Goal: Task Accomplishment & Management: Complete application form

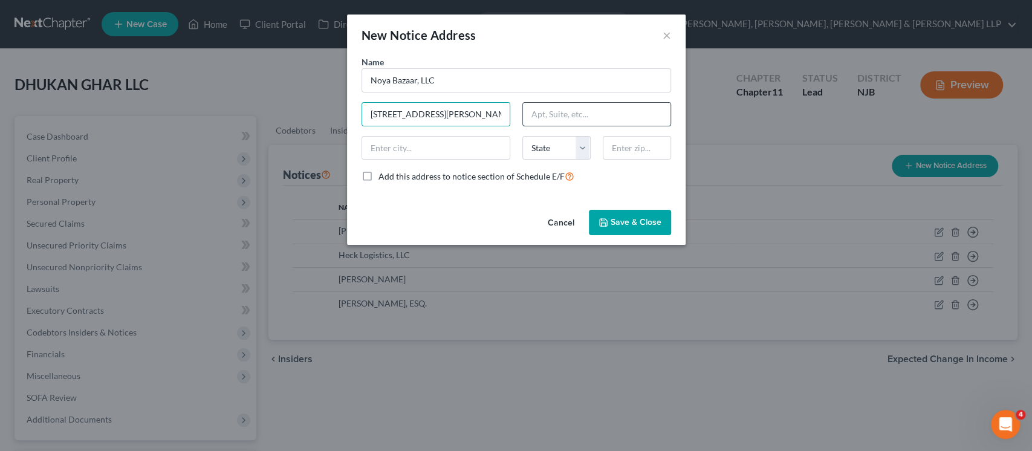
click at [550, 114] on input "text" at bounding box center [597, 114] width 148 height 23
click at [621, 152] on input "text" at bounding box center [637, 148] width 68 height 24
type input "07502"
click at [615, 126] on div "Name * Noya Bazaar, LLC 139 Wayne Avenue State AL AK AR AZ CA CO CT DE DC FL GA…" at bounding box center [517, 124] width 322 height 137
click at [615, 119] on input "text" at bounding box center [597, 114] width 148 height 23
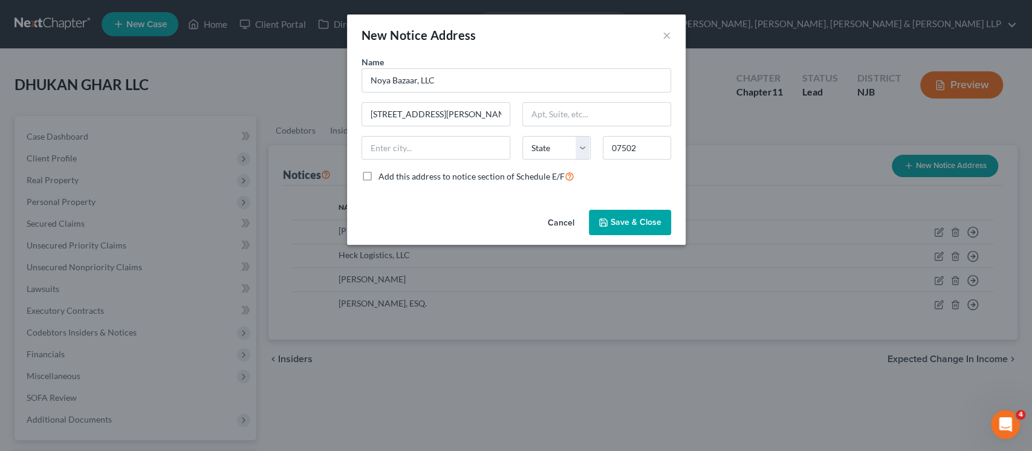
type input "Paterson"
select select "33"
drag, startPoint x: 455, startPoint y: 109, endPoint x: 282, endPoint y: 90, distance: 174.6
click at [282, 90] on div "New Notice Address × Name * Noya Bazaar, LLC 139 Wayne Avenue Paterson State AL…" at bounding box center [516, 225] width 1032 height 451
click at [608, 114] on input "text" at bounding box center [597, 114] width 148 height 23
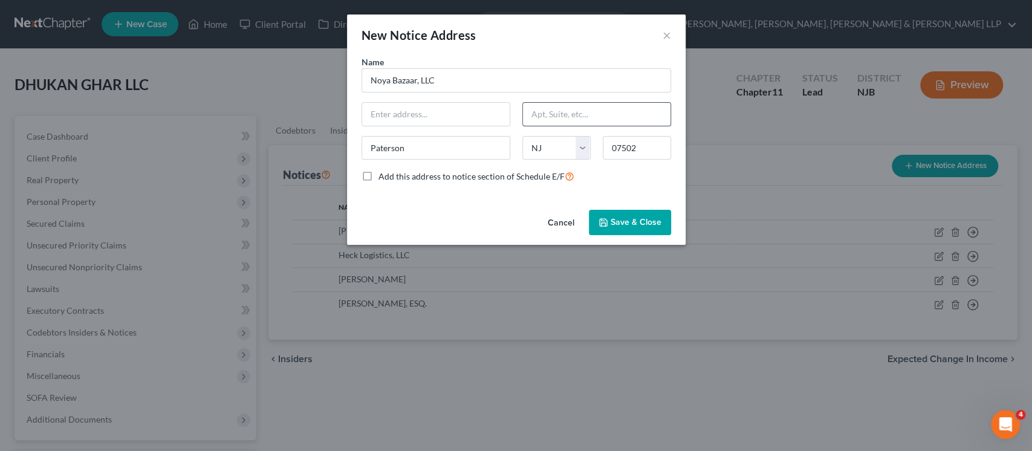
paste input "139 Wayne Avenue"
type input "139 Wayne Avenue"
click at [418, 112] on input "text" at bounding box center [436, 114] width 148 height 23
click at [440, 108] on input "Attn: President/CEO/Registered Agent" at bounding box center [436, 114] width 148 height 23
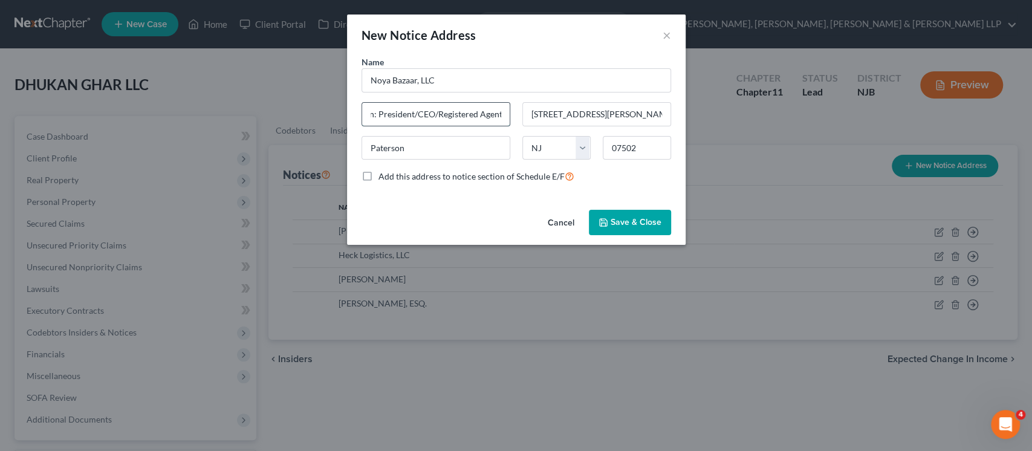
click at [440, 108] on input "Attn: President/CEO/Registered Agent" at bounding box center [436, 114] width 148 height 23
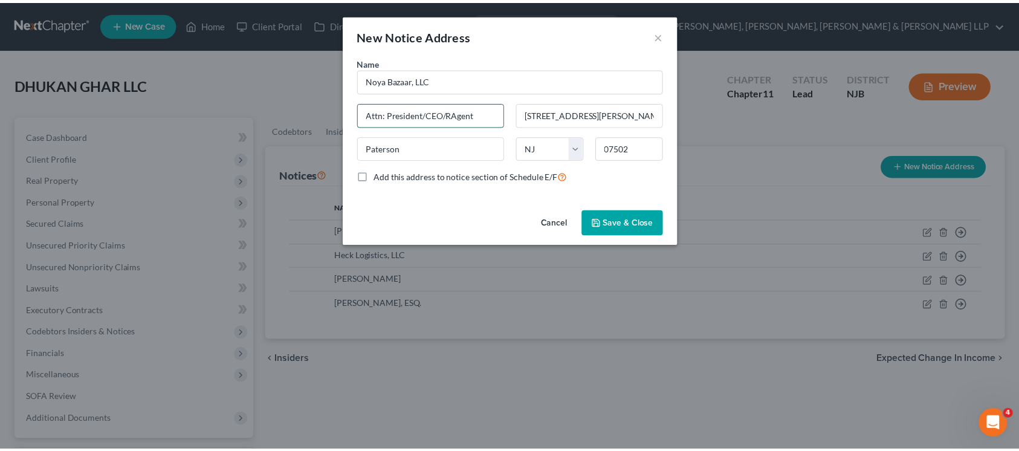
scroll to position [0, 0]
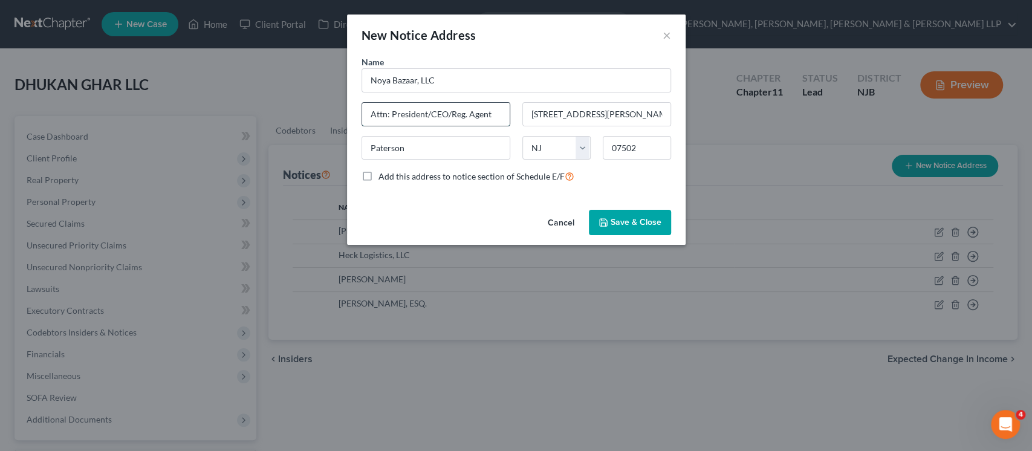
click at [418, 115] on input "Attn: President/CEO/Reg. Agent" at bounding box center [436, 114] width 148 height 23
type input "Attn: Pres./CEO/Reg. Agent"
click at [643, 216] on button "Save & Close" at bounding box center [630, 222] width 82 height 25
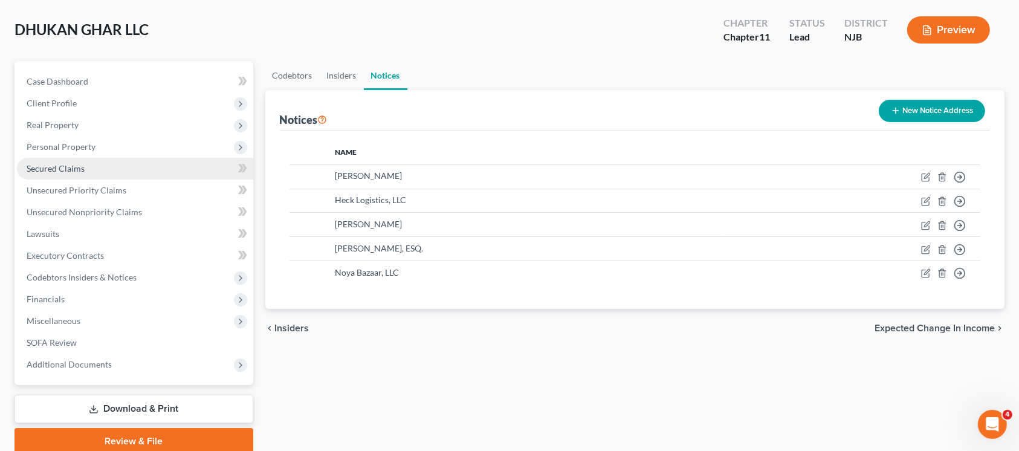
scroll to position [80, 0]
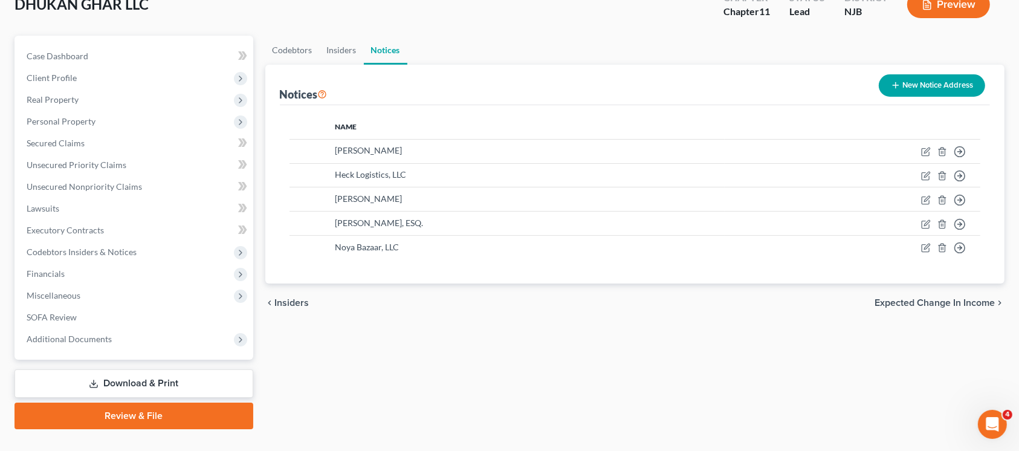
click at [893, 80] on icon "button" at bounding box center [896, 85] width 10 height 10
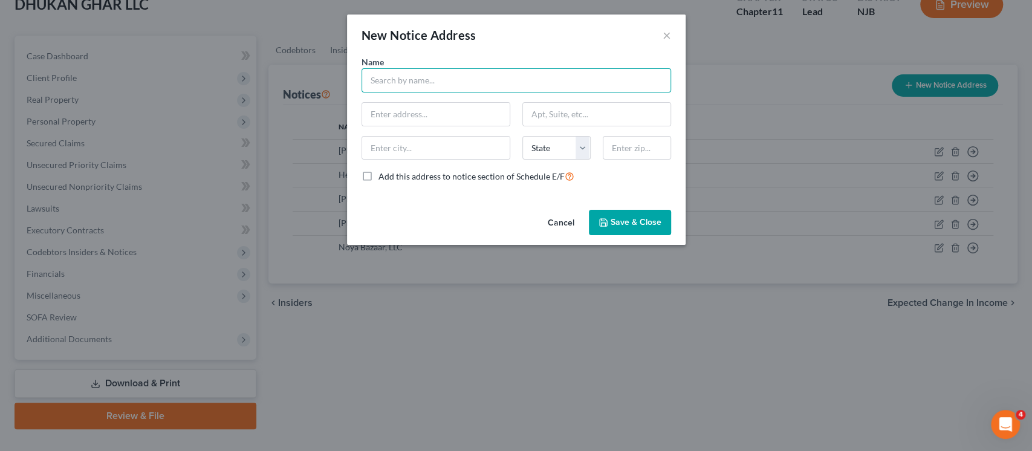
click at [513, 83] on input "text" at bounding box center [517, 80] width 310 height 24
paste input "Abdul Ahad"
type input "Abdul Ahad"
click at [431, 108] on input "text" at bounding box center [436, 114] width 148 height 23
paste input "284 Rifle Camp Road"
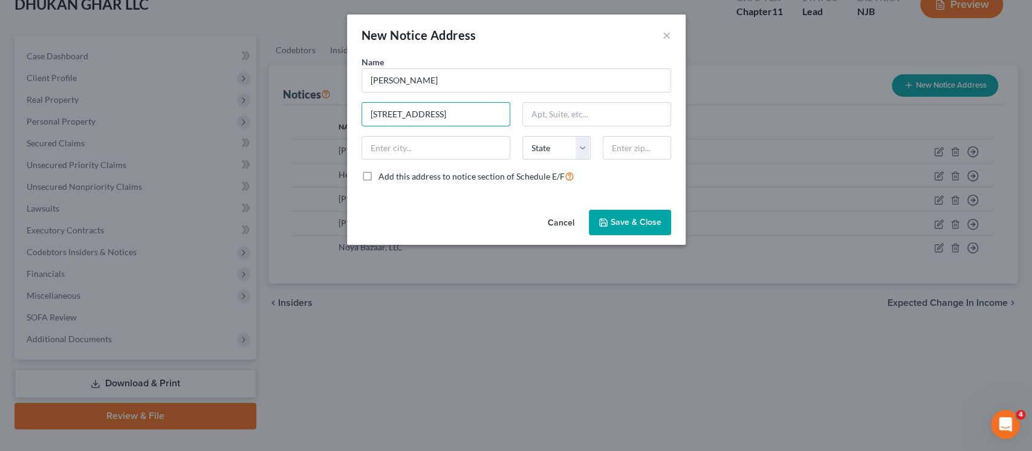
type input "284 Rifle Camp Road"
click at [616, 146] on input "text" at bounding box center [637, 148] width 68 height 24
paste input "07424"
type input "07424"
click at [608, 220] on icon "button" at bounding box center [604, 223] width 10 height 10
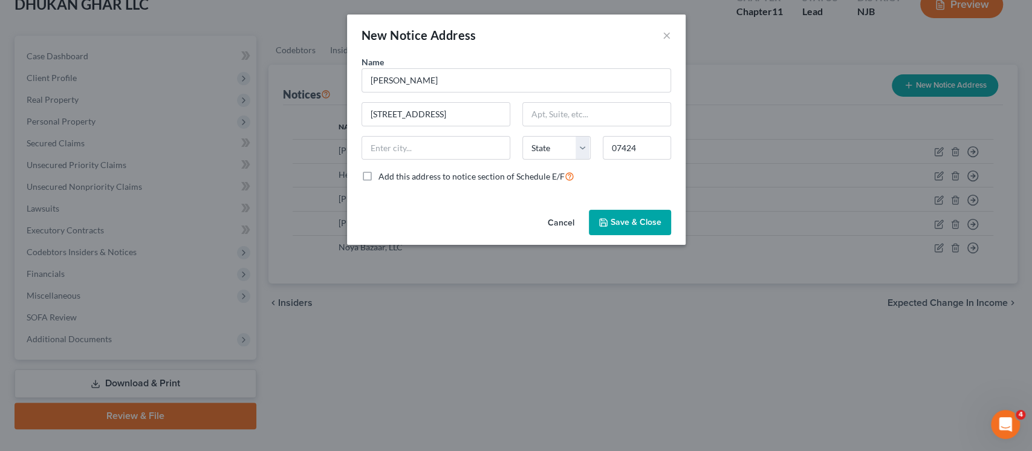
type input "Little Falls"
select select "33"
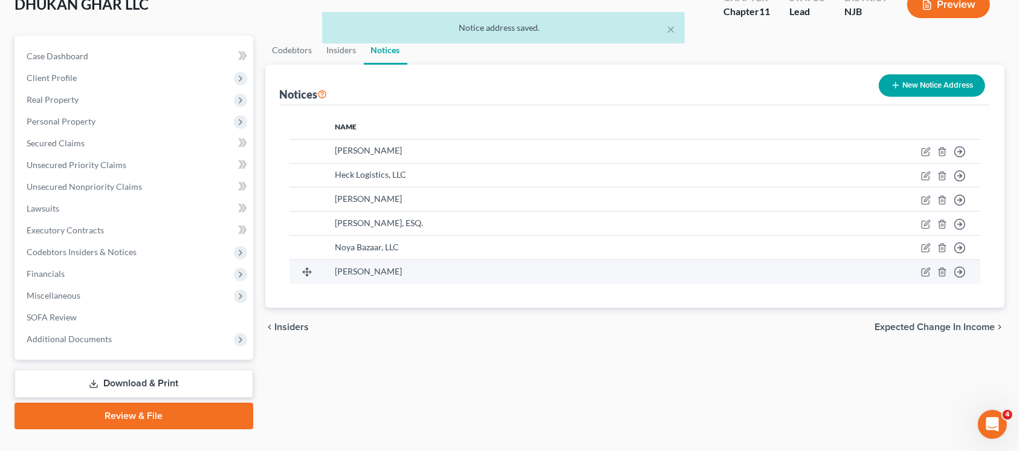
click at [923, 265] on td "Move to D Move to E Move to F Move to G" at bounding box center [853, 272] width 256 height 24
click at [923, 273] on icon "button" at bounding box center [925, 272] width 7 height 7
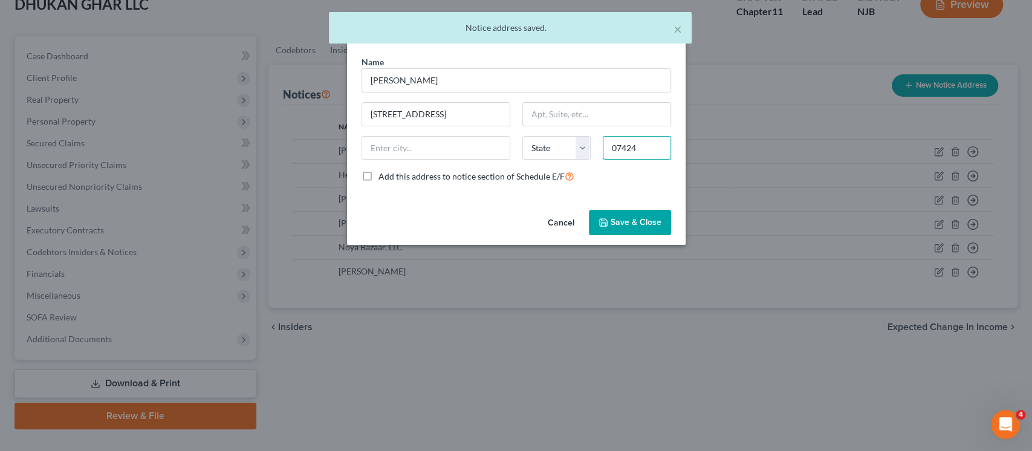
click at [618, 145] on input "07424" at bounding box center [637, 148] width 68 height 24
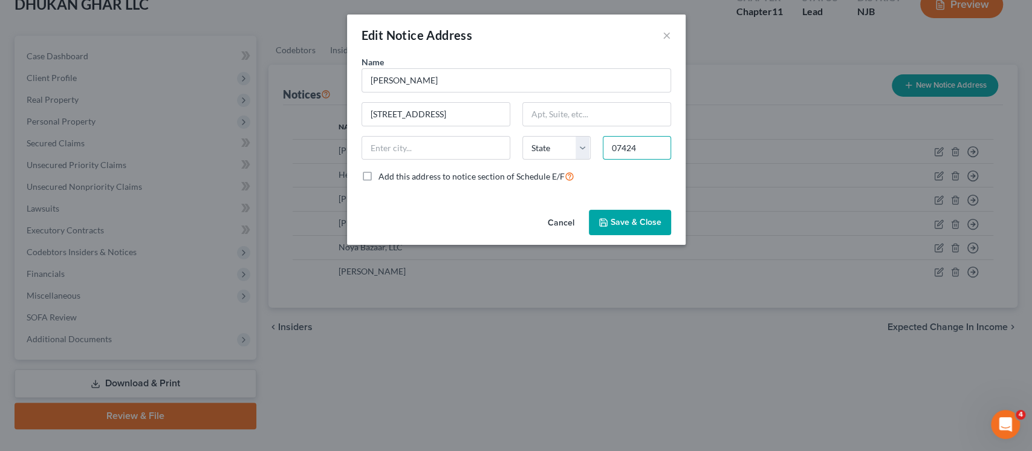
click at [641, 146] on input "07424" at bounding box center [637, 148] width 68 height 24
click at [608, 98] on div "Name * Abdul Ahad 284 Rifle Camp Road State AL AK AR AZ CA CO CT DE DC FL GA GU…" at bounding box center [517, 124] width 322 height 137
click at [606, 103] on input "text" at bounding box center [597, 114] width 148 height 23
click at [512, 151] on div at bounding box center [436, 148] width 161 height 24
click at [622, 152] on input "07424" at bounding box center [637, 148] width 68 height 24
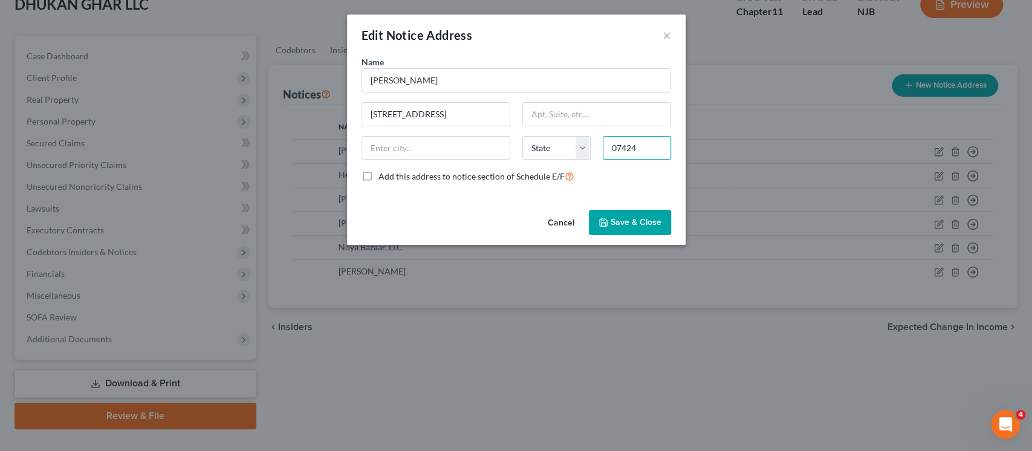
click at [625, 152] on input "07424" at bounding box center [637, 148] width 68 height 24
click at [616, 122] on input "text" at bounding box center [597, 114] width 148 height 23
click at [551, 149] on select "State AL AK AR AZ CA CO CT DE DC FL GA GU HI ID IL IN IA KS KY LA ME MD MA MI M…" at bounding box center [556, 148] width 68 height 24
select select "33"
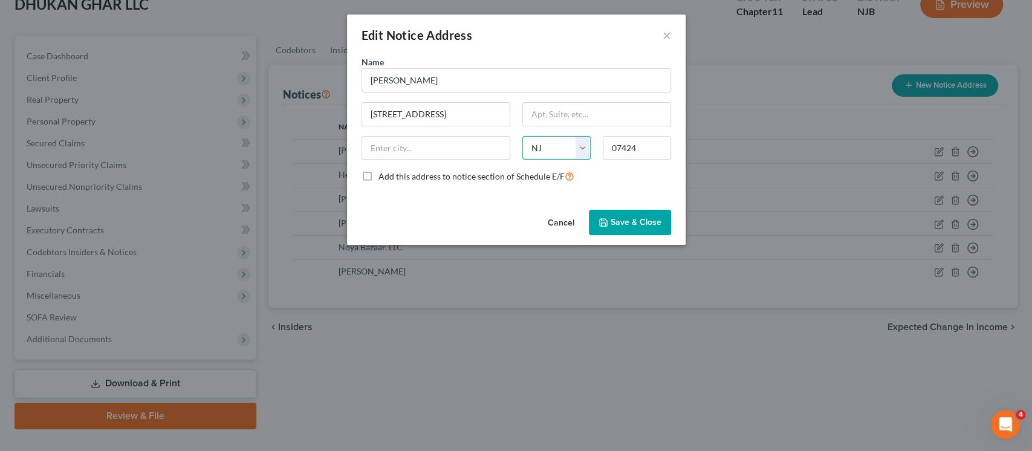
click at [522, 136] on select "State AL AK AR AZ CA CO CT DE DC FL GA GU HI ID IL IN IA KS KY LA ME MD MA MI M…" at bounding box center [556, 148] width 68 height 24
click at [441, 158] on input "text" at bounding box center [436, 148] width 148 height 23
click at [452, 151] on input "text" at bounding box center [436, 148] width 148 height 23
paste input "Woodland Park"
type input "Woodland Park"
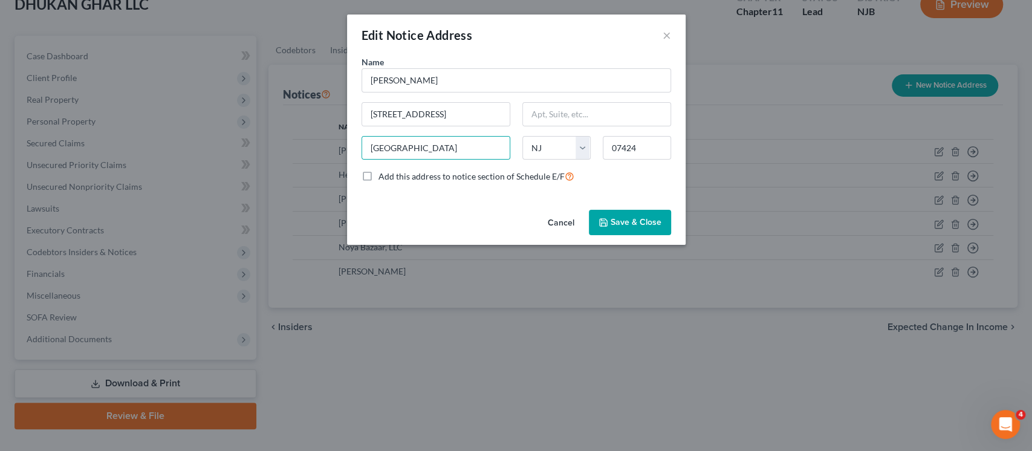
click at [547, 101] on div "Name * Abdul Ahad 284 Rifle Camp Road Woodland Park State AL AK AR AZ CA CO CT …" at bounding box center [517, 124] width 322 height 137
click at [547, 118] on input "text" at bounding box center [597, 114] width 148 height 23
click at [576, 120] on input "text" at bounding box center [597, 114] width 148 height 23
click at [458, 206] on div "Cancel Save & Close" at bounding box center [516, 225] width 339 height 40
click at [642, 227] on button "Save & Close" at bounding box center [630, 222] width 82 height 25
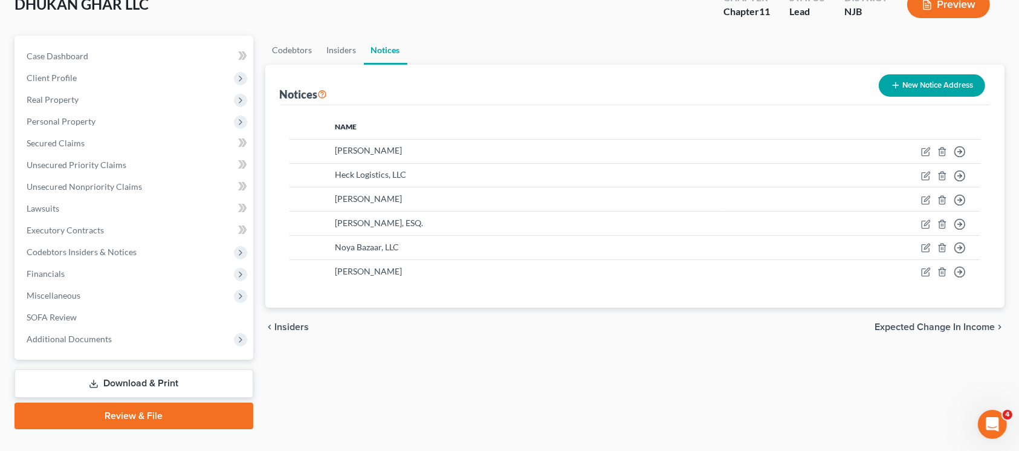
click at [917, 77] on button "New Notice Address" at bounding box center [932, 85] width 106 height 22
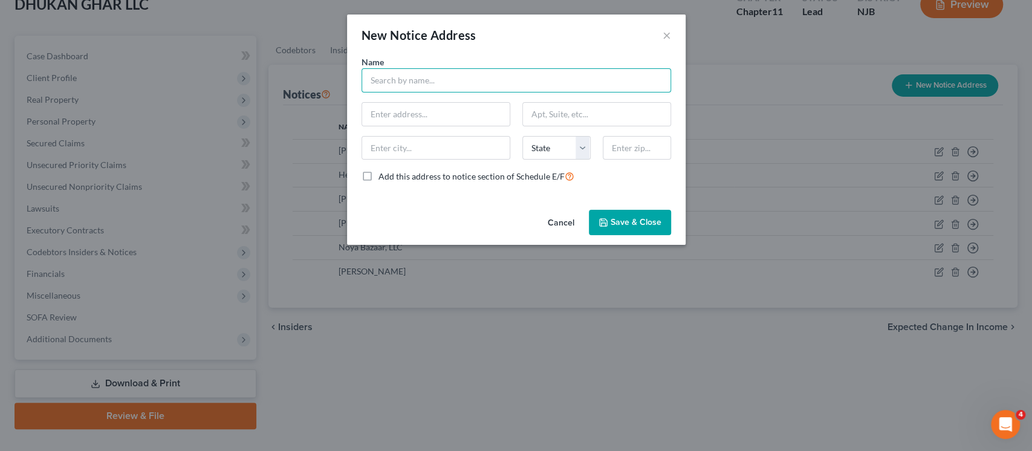
click at [465, 86] on input "text" at bounding box center [517, 80] width 310 height 24
paste input "Abdul G Ali"
type input "Abdul G Ali"
click at [474, 106] on input "text" at bounding box center [436, 114] width 148 height 23
paste input "112 Albion Avenue"
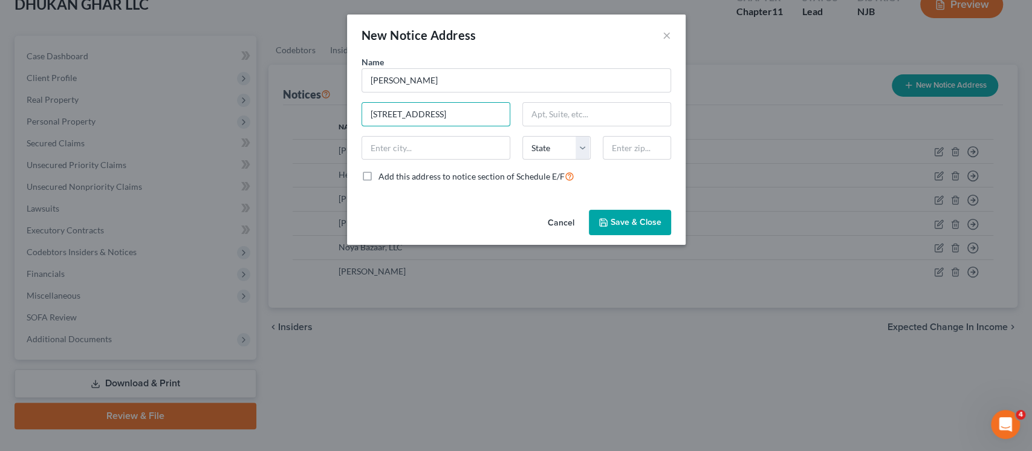
type input "112 Albion Avenue"
click at [620, 154] on input "text" at bounding box center [637, 148] width 68 height 24
paste input "07502"
type input "07502"
type input "Paterson"
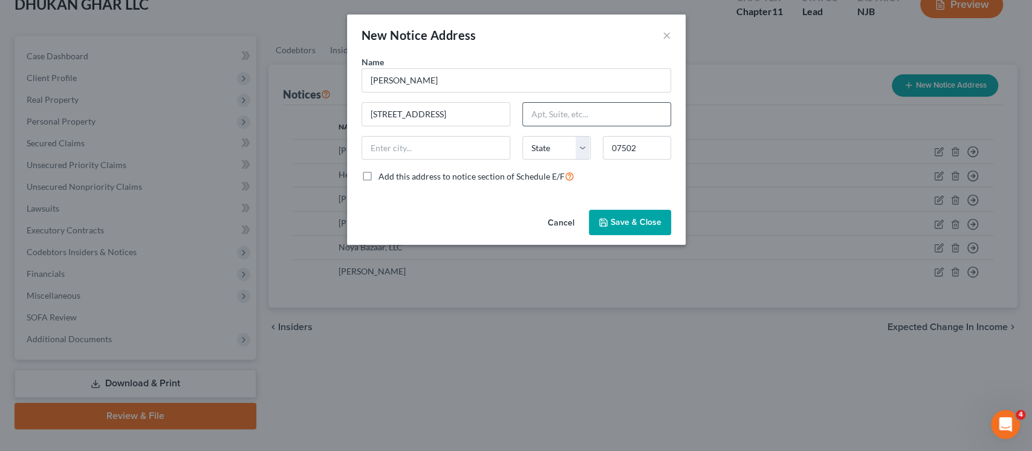
select select "33"
click at [581, 122] on input "text" at bounding box center [597, 114] width 148 height 23
click at [480, 207] on div "Cancel Save & Close" at bounding box center [516, 225] width 339 height 40
click at [625, 220] on span "Save & Close" at bounding box center [636, 222] width 51 height 10
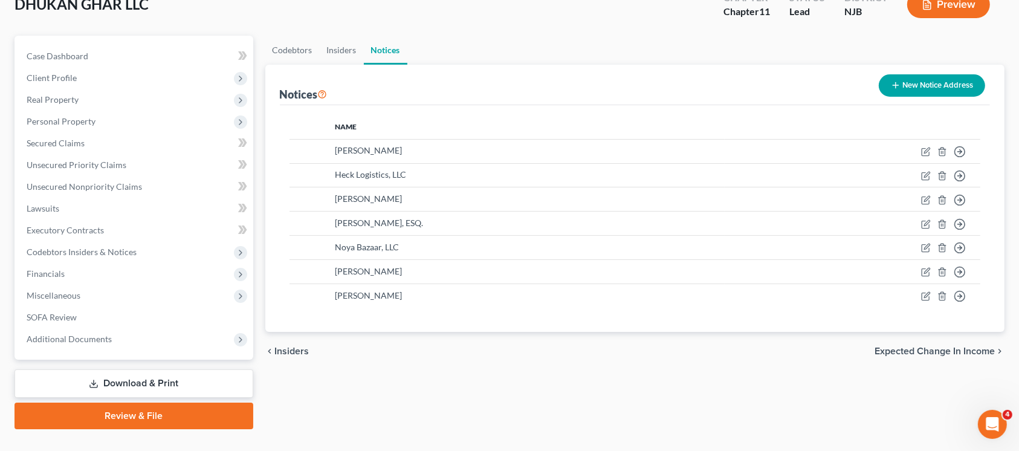
click at [914, 81] on button "New Notice Address" at bounding box center [932, 85] width 106 height 22
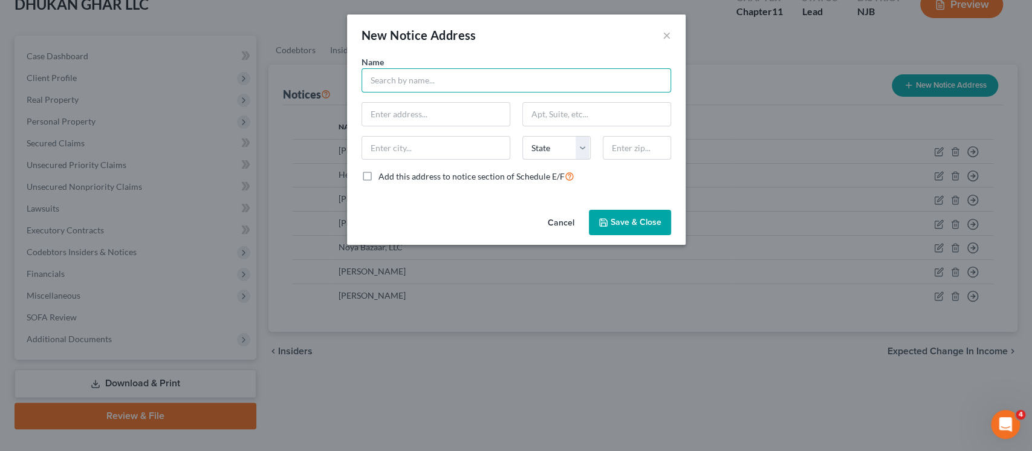
click at [435, 73] on input "text" at bounding box center [517, 80] width 310 height 24
type input "Rajan Legal, PC"
click at [462, 115] on input "text" at bounding box center [436, 114] width 148 height 23
click at [367, 112] on input "Mahesh Rajan, Esq." at bounding box center [436, 114] width 148 height 23
type input "Attn: Mahesh Rajan, Esq."
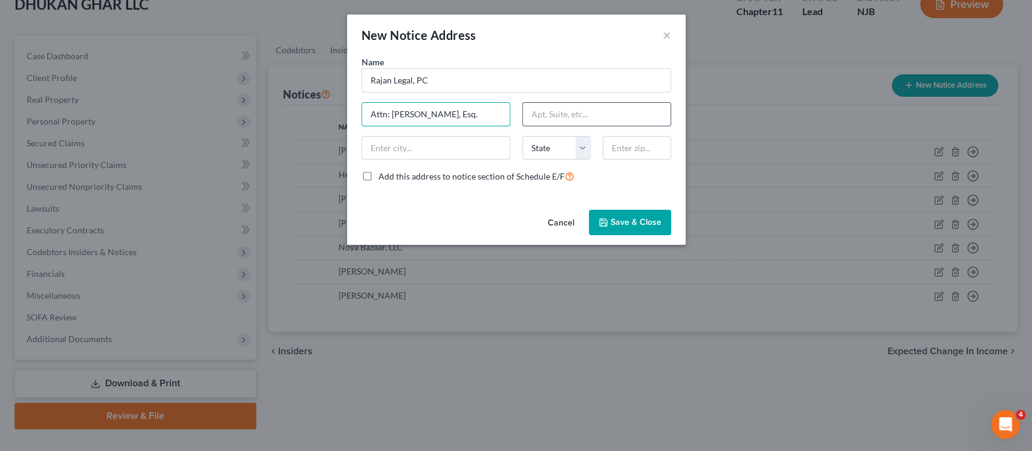
click at [536, 114] on input "text" at bounding box center [597, 114] width 148 height 23
type input "3146 State Rt 27, Ste 202"
click at [622, 143] on input "text" at bounding box center [637, 148] width 68 height 24
type input "08824"
click at [597, 108] on input "3146 State Rt 27, Ste 202" at bounding box center [597, 114] width 148 height 23
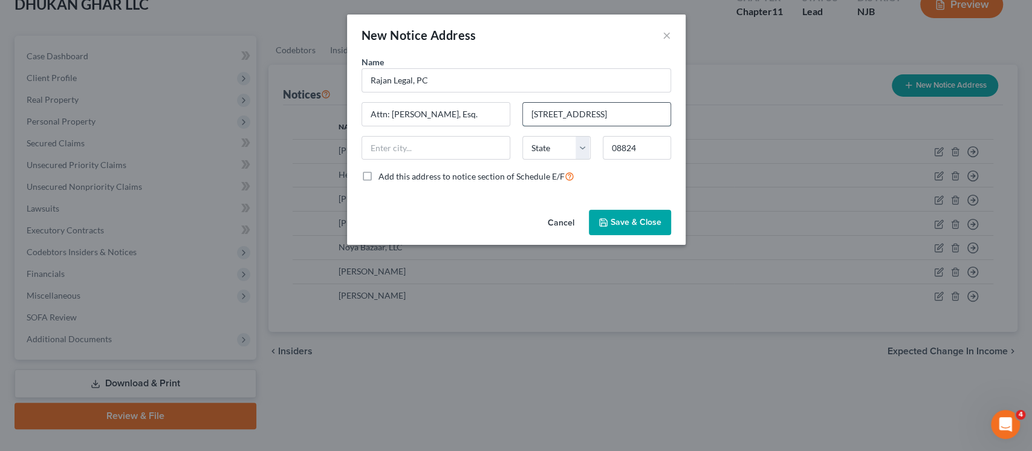
type input "Kendall Park"
select select "33"
click at [629, 224] on span "Save & Close" at bounding box center [636, 222] width 51 height 10
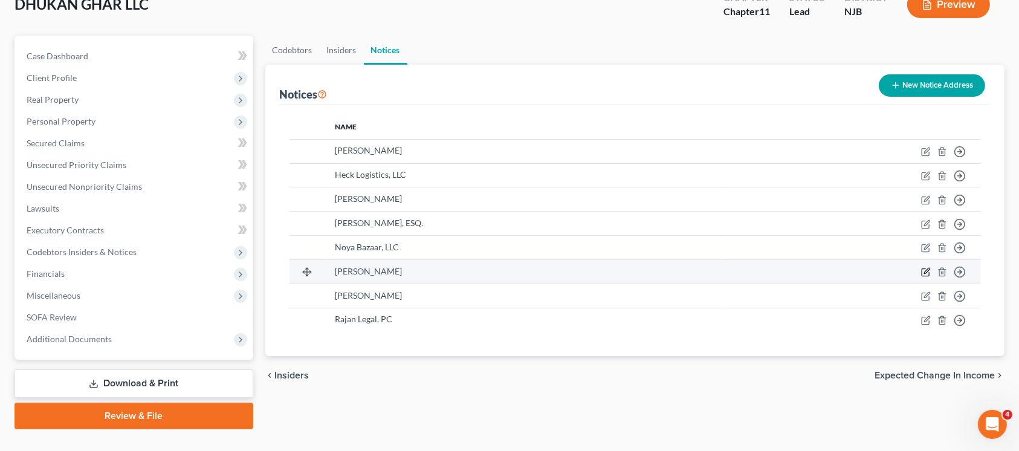
click at [922, 273] on icon "button" at bounding box center [927, 272] width 10 height 10
select select "33"
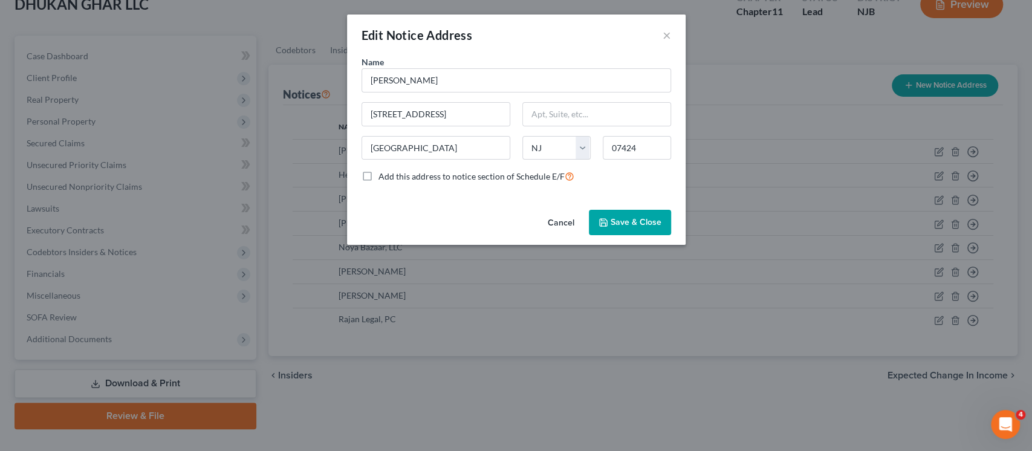
click at [569, 219] on button "Cancel" at bounding box center [561, 223] width 46 height 24
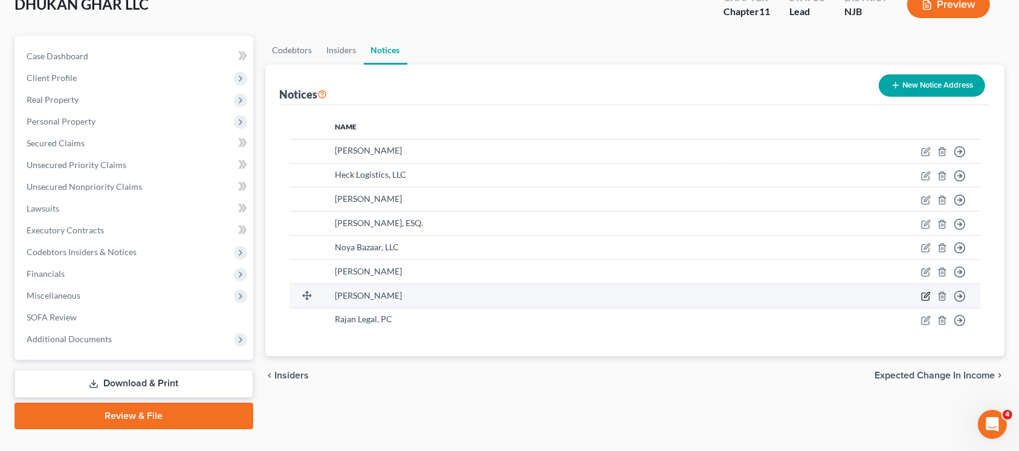
click at [922, 295] on icon "button" at bounding box center [927, 296] width 10 height 10
select select "33"
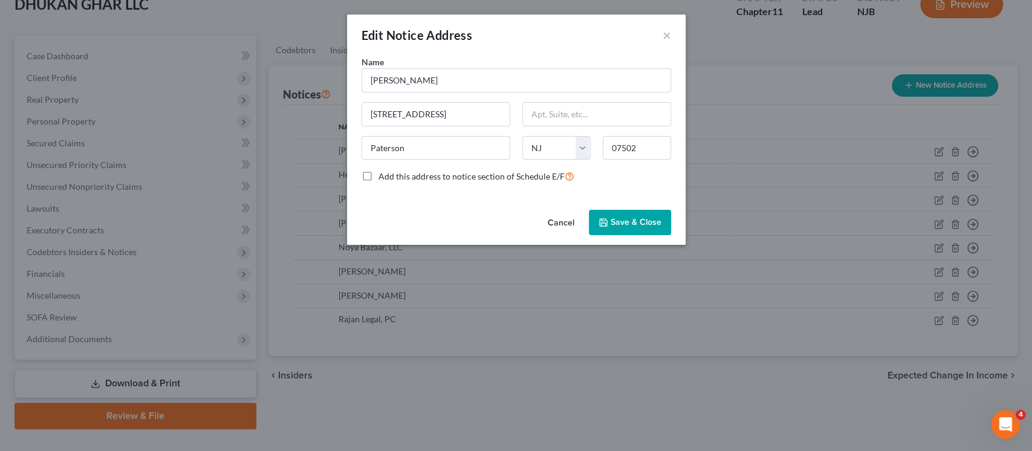
click at [556, 226] on button "Cancel" at bounding box center [561, 223] width 46 height 24
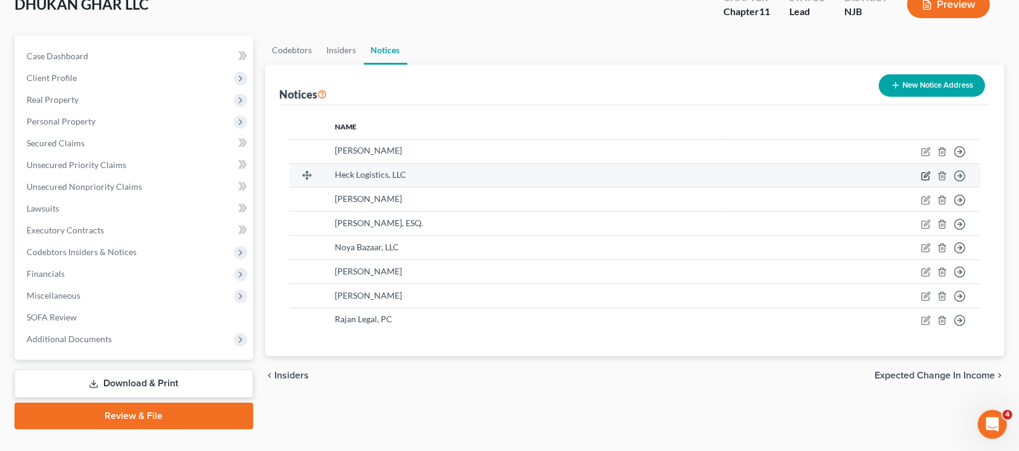
click at [926, 179] on icon "button" at bounding box center [925, 175] width 7 height 7
select select "33"
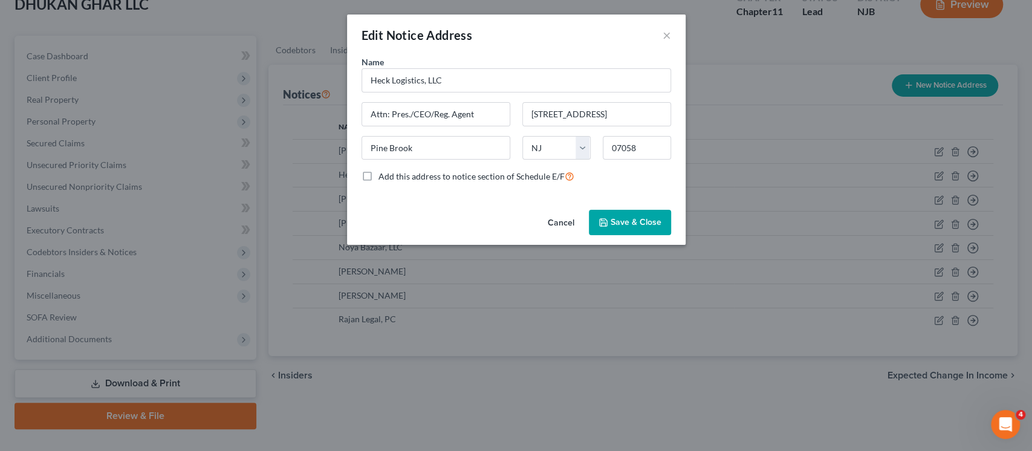
click at [547, 231] on button "Cancel" at bounding box center [561, 223] width 46 height 24
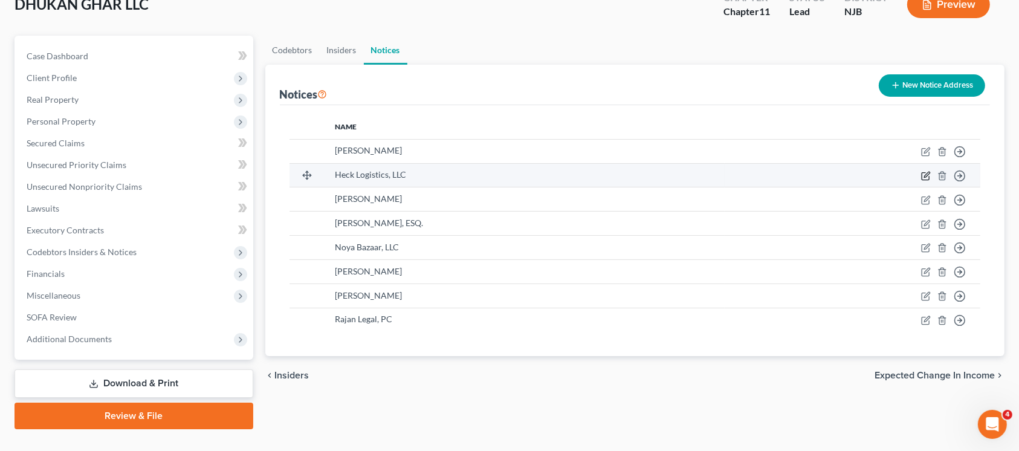
click at [927, 175] on icon "button" at bounding box center [927, 174] width 5 height 5
select select "33"
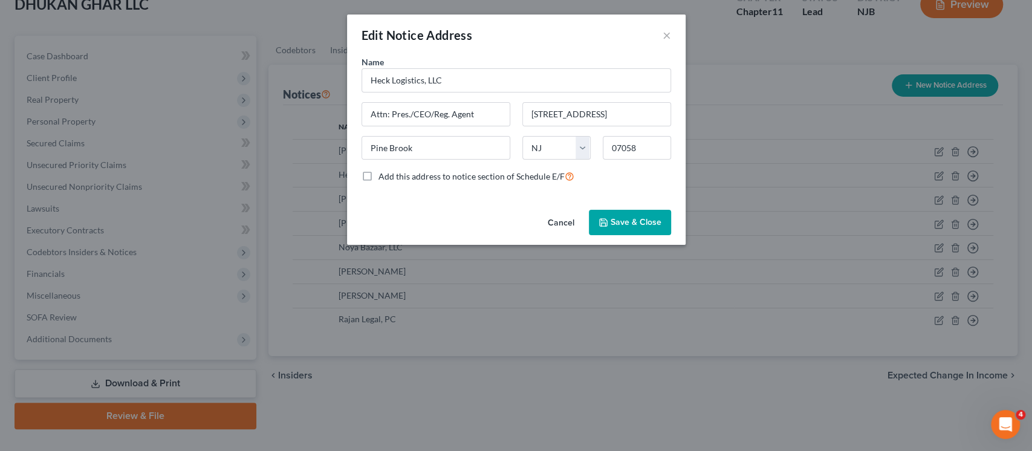
click at [614, 227] on button "Save & Close" at bounding box center [630, 222] width 82 height 25
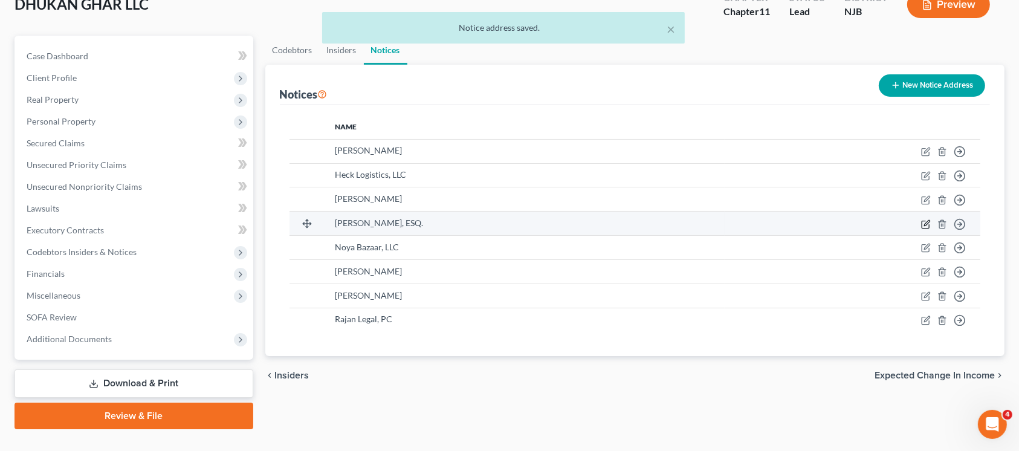
click at [929, 223] on icon "button" at bounding box center [927, 224] width 10 height 10
select select "33"
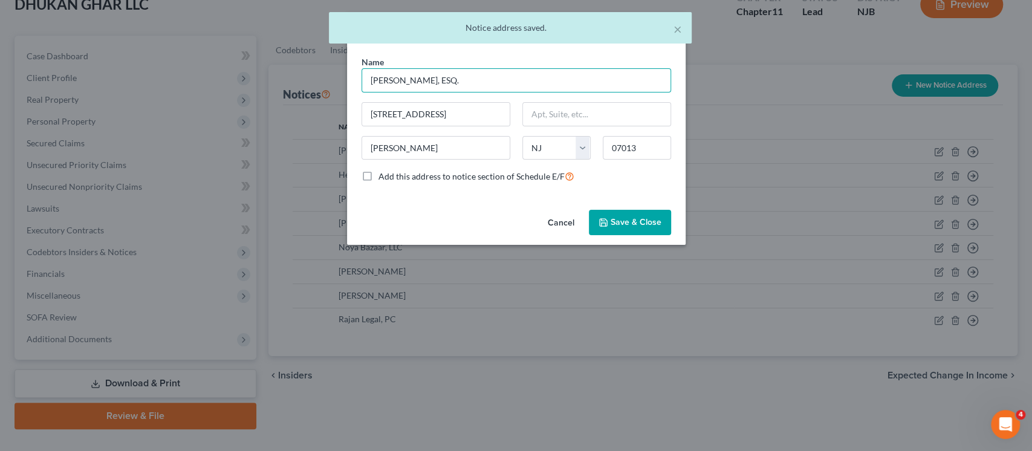
click at [374, 75] on input "DOMINIC V. CARUSO, ESQ." at bounding box center [517, 80] width 310 height 24
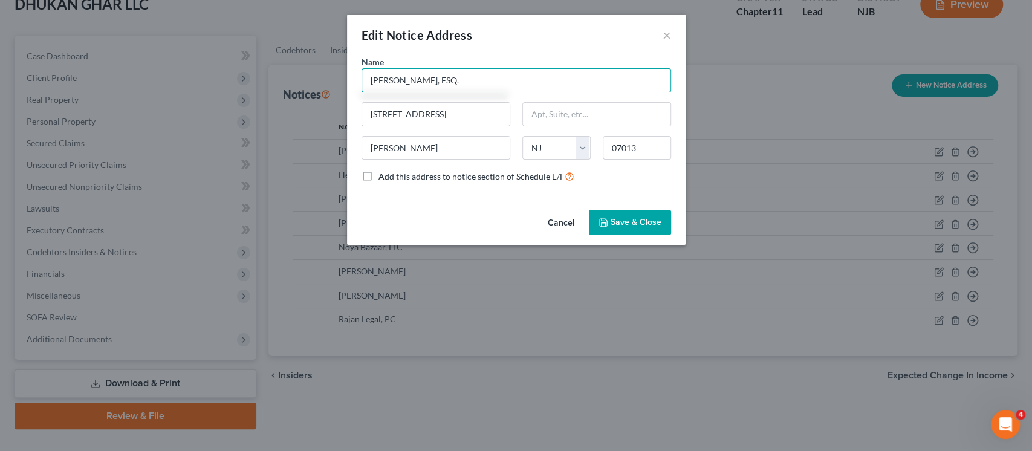
click at [420, 87] on input "Dominic V. CARUSO, ESQ." at bounding box center [517, 80] width 310 height 24
click at [460, 76] on input "Dominic V. Caruso, ESQ." at bounding box center [517, 80] width 310 height 24
type input "Dominic V. Caruso, Esq."
click at [651, 212] on button "Save & Close" at bounding box center [630, 222] width 82 height 25
